Goal: Information Seeking & Learning: Compare options

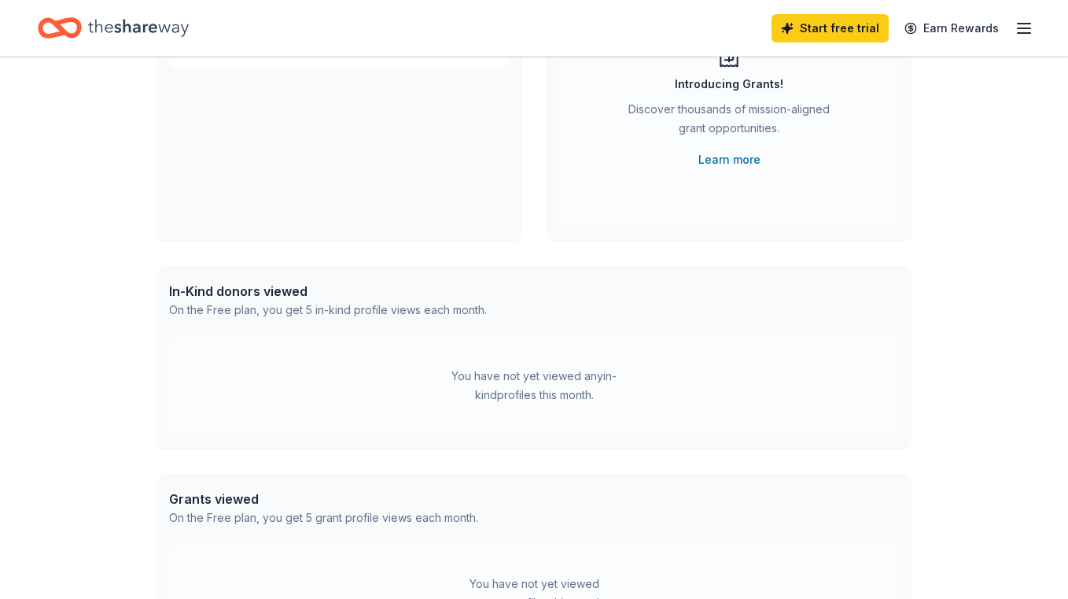
scroll to position [280, 0]
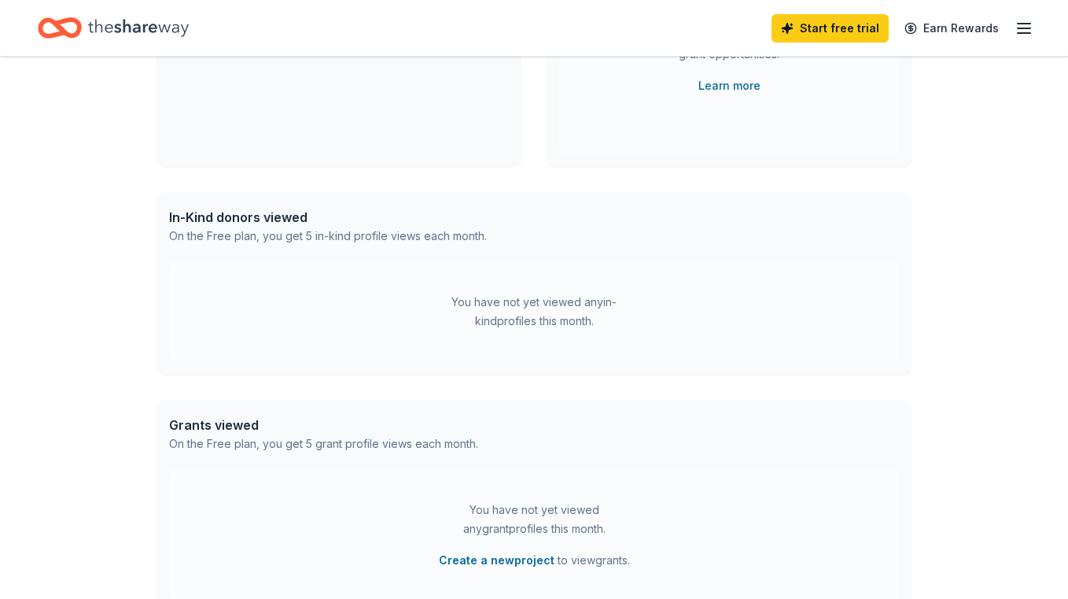
click at [1029, 24] on icon "button" at bounding box center [1024, 28] width 19 height 19
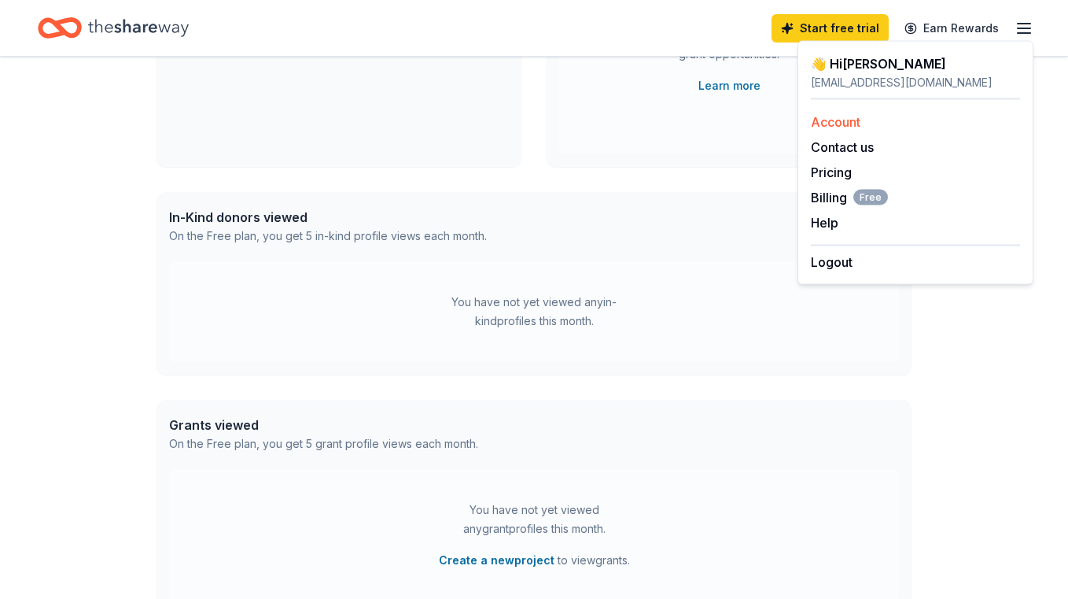
click at [856, 123] on link "Account" at bounding box center [836, 122] width 50 height 16
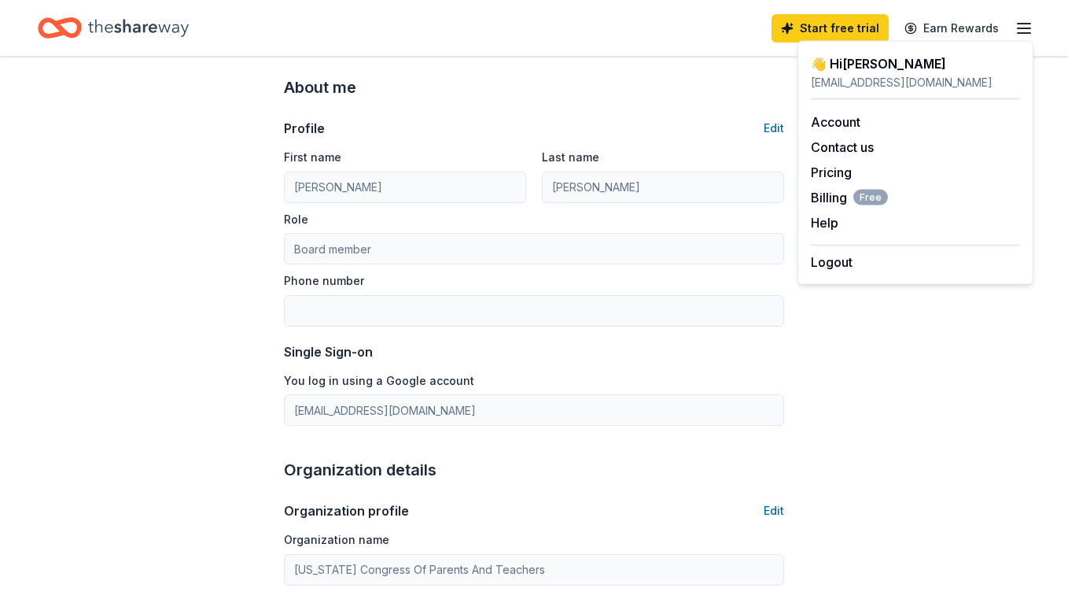
scroll to position [117, 0]
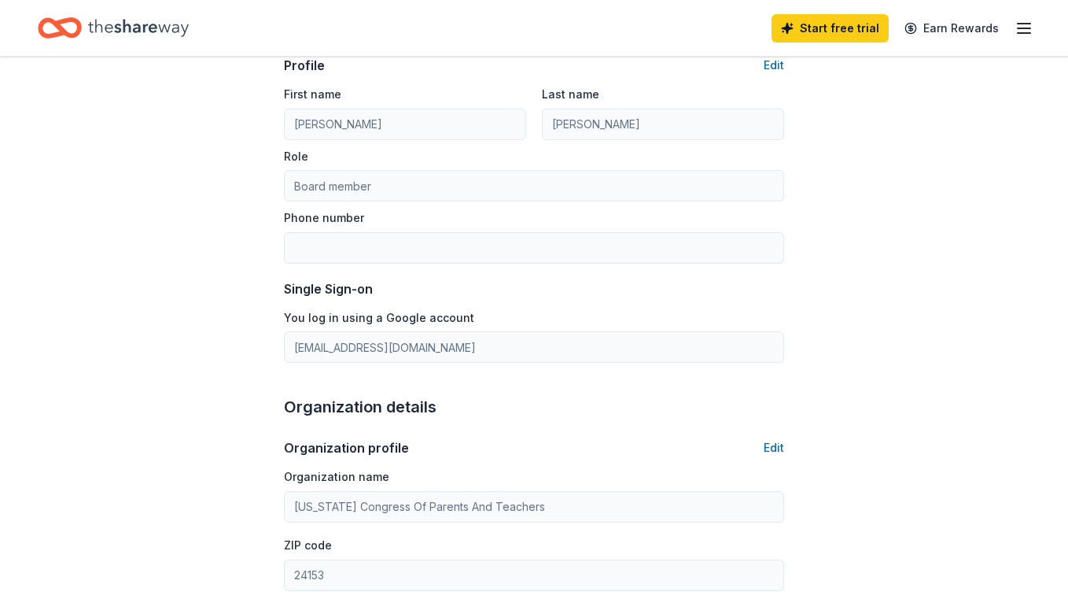
click at [1008, 37] on div "Start free trial Earn Rewards" at bounding box center [903, 27] width 262 height 37
click at [1023, 33] on line "button" at bounding box center [1024, 33] width 13 height 0
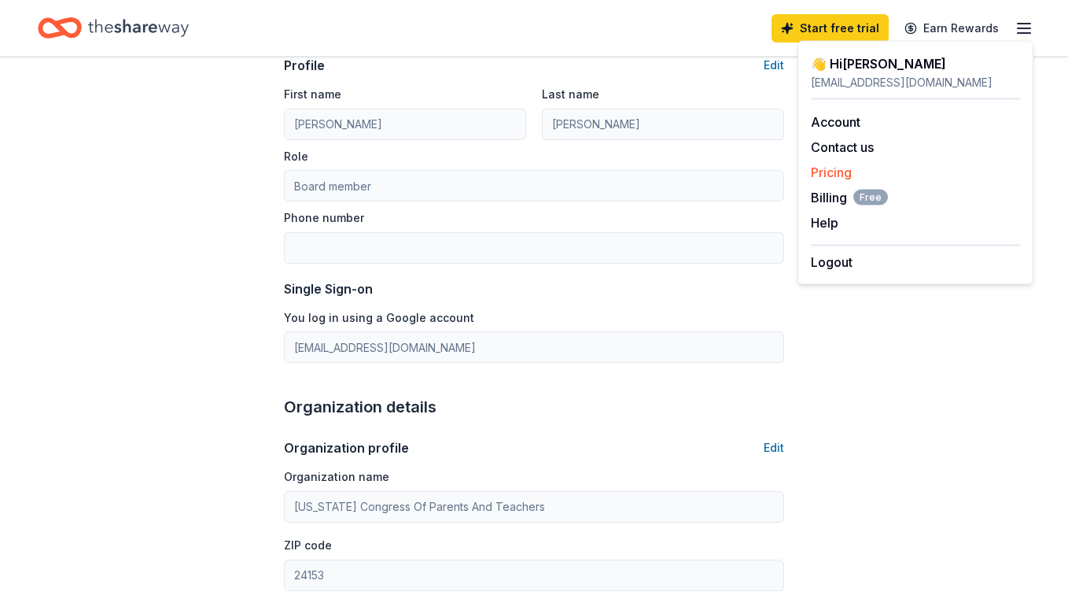
click at [828, 176] on link "Pricing" at bounding box center [831, 172] width 41 height 16
click at [844, 167] on link "Pricing" at bounding box center [831, 172] width 41 height 16
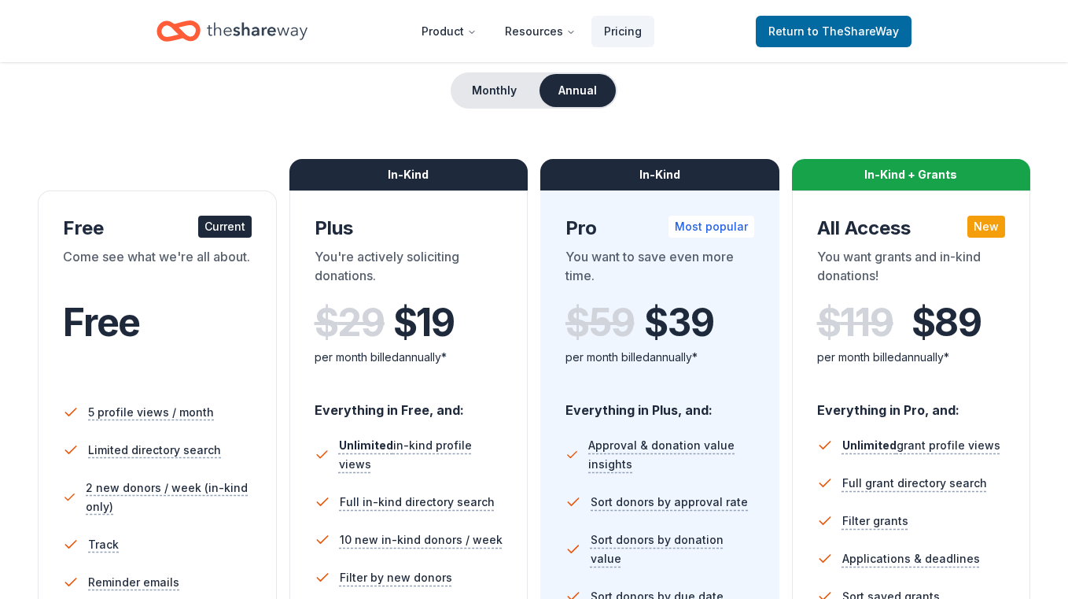
scroll to position [114, 0]
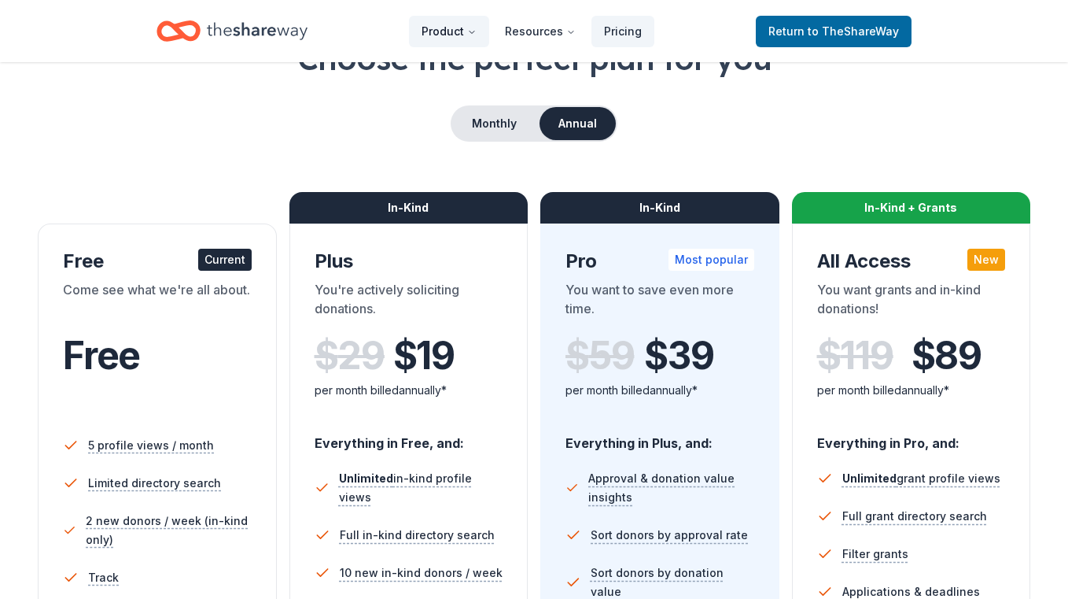
click at [473, 31] on icon "Main" at bounding box center [471, 32] width 9 height 9
click at [833, 125] on div "Monthly Annual" at bounding box center [534, 123] width 993 height 36
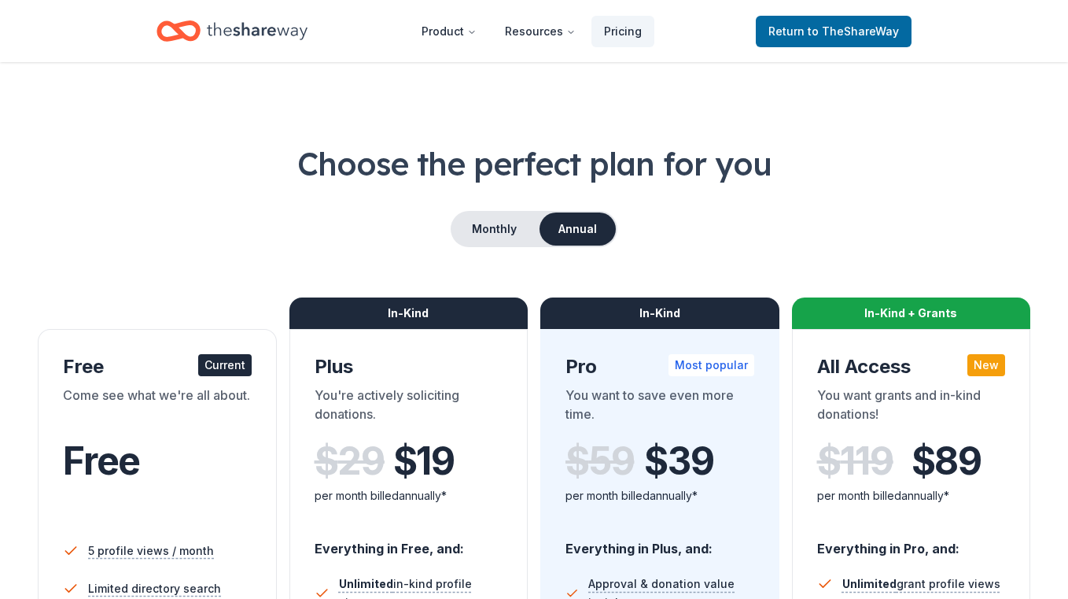
scroll to position [0, 0]
